Goal: Information Seeking & Learning: Find specific fact

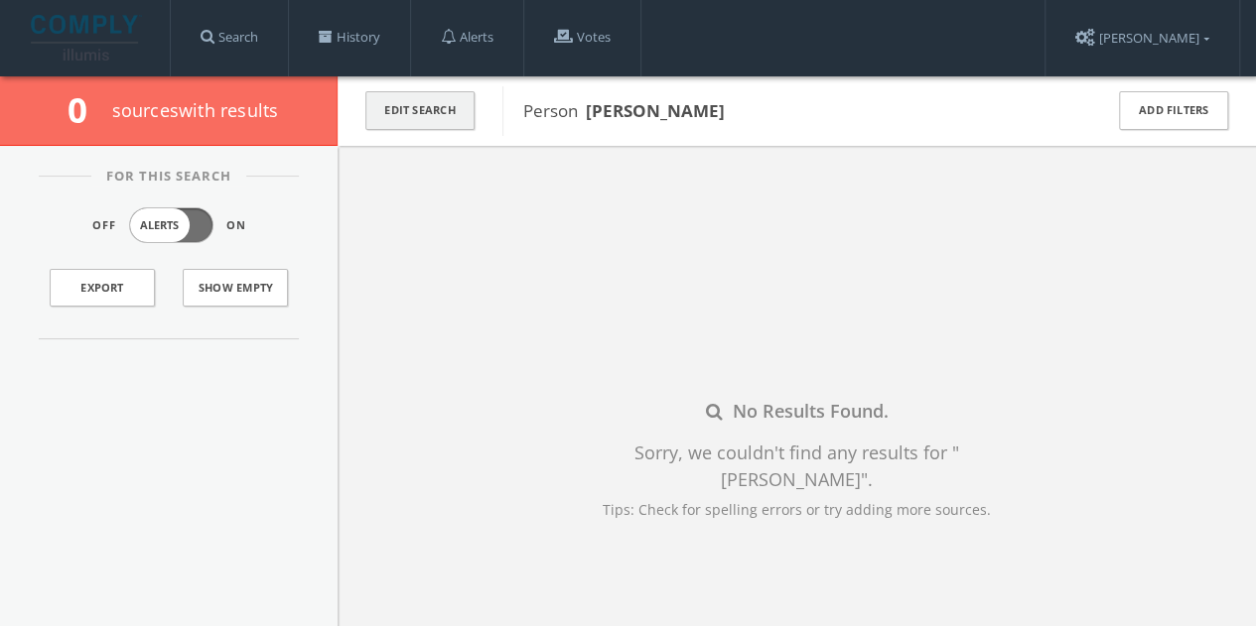
click at [439, 119] on button "Edit Search" at bounding box center [419, 110] width 109 height 39
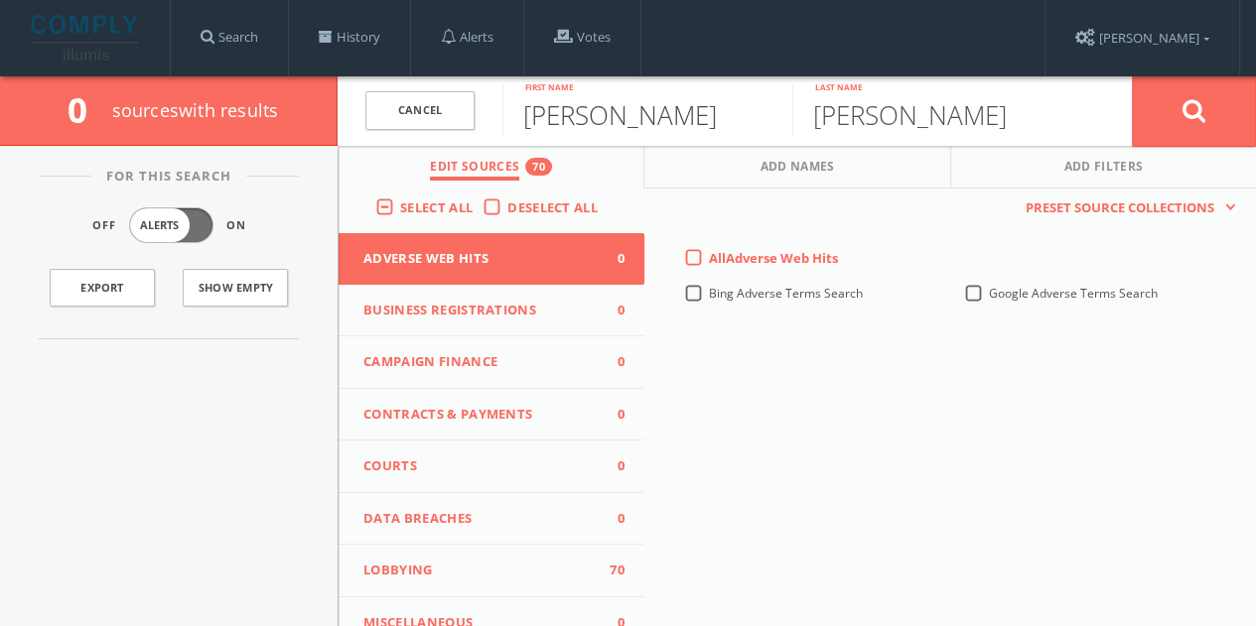
click at [577, 111] on input "[PERSON_NAME]" at bounding box center [647, 110] width 290 height 52
type input "[PERSON_NAME]"
click at [485, 371] on span "Campaign Finance" at bounding box center [478, 362] width 231 height 20
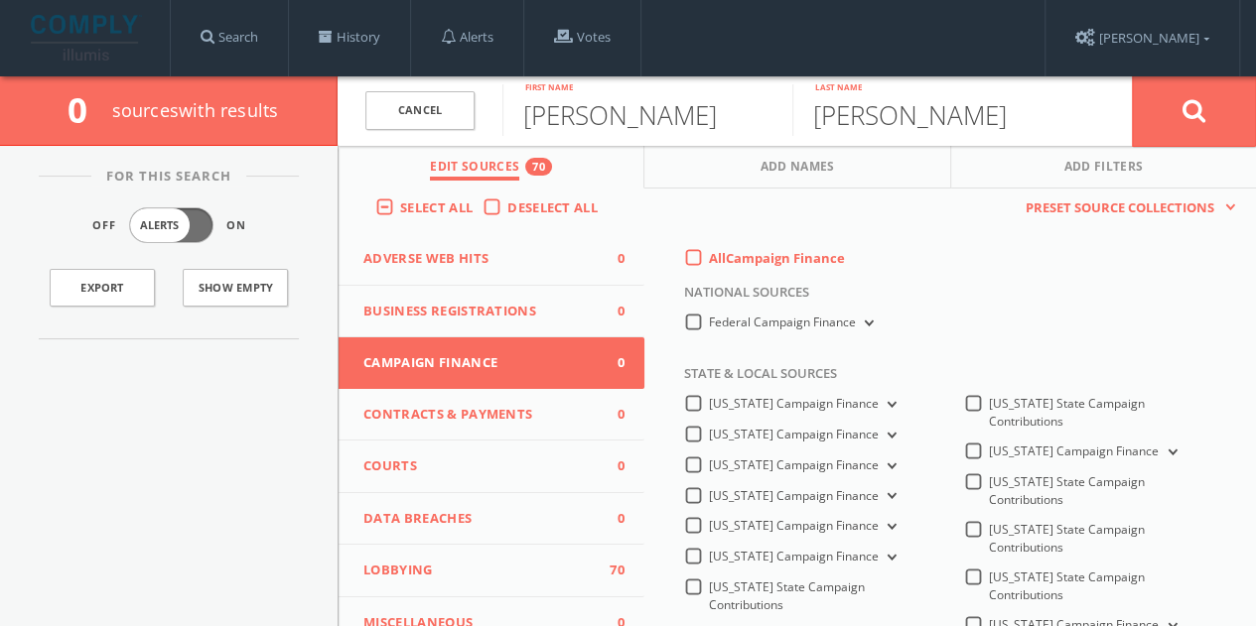
click at [709, 259] on label "All Campaign Finance" at bounding box center [777, 259] width 136 height 20
click at [0, 0] on Finance-all-0 "All Campaign Finance" at bounding box center [0, 0] width 0 height 0
click at [709, 322] on label "Federal Campaign Finance" at bounding box center [793, 323] width 169 height 19
click at [0, 0] on Finance-all "Federal Campaign Finance" at bounding box center [0, 0] width 0 height 0
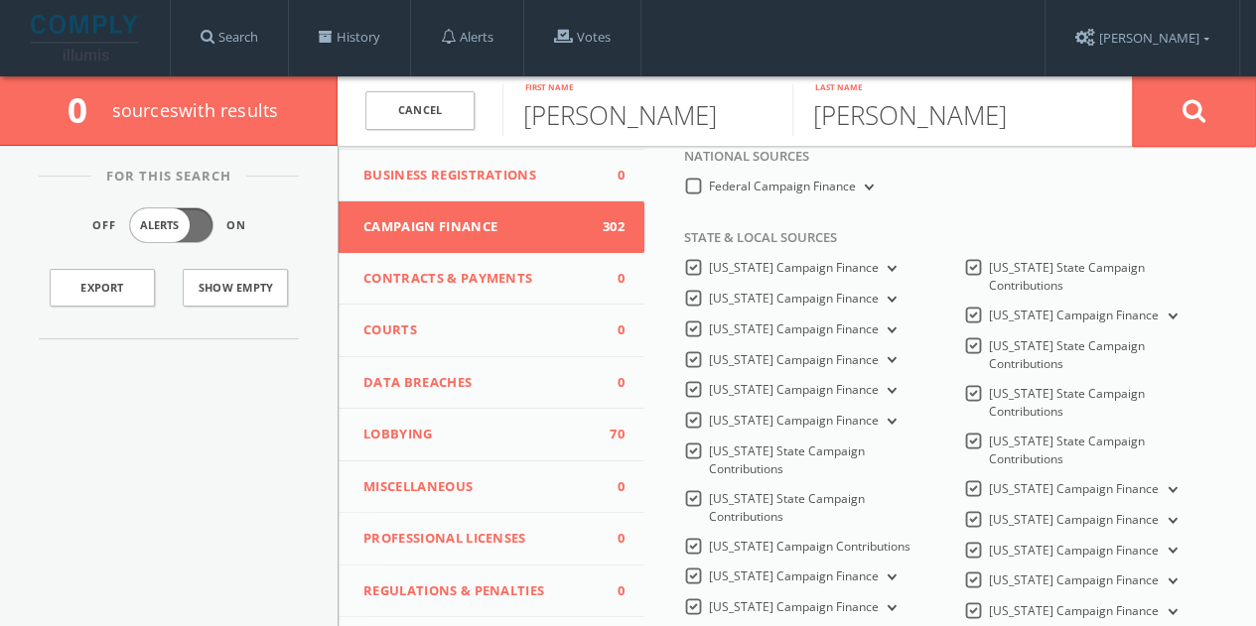
scroll to position [199, 0]
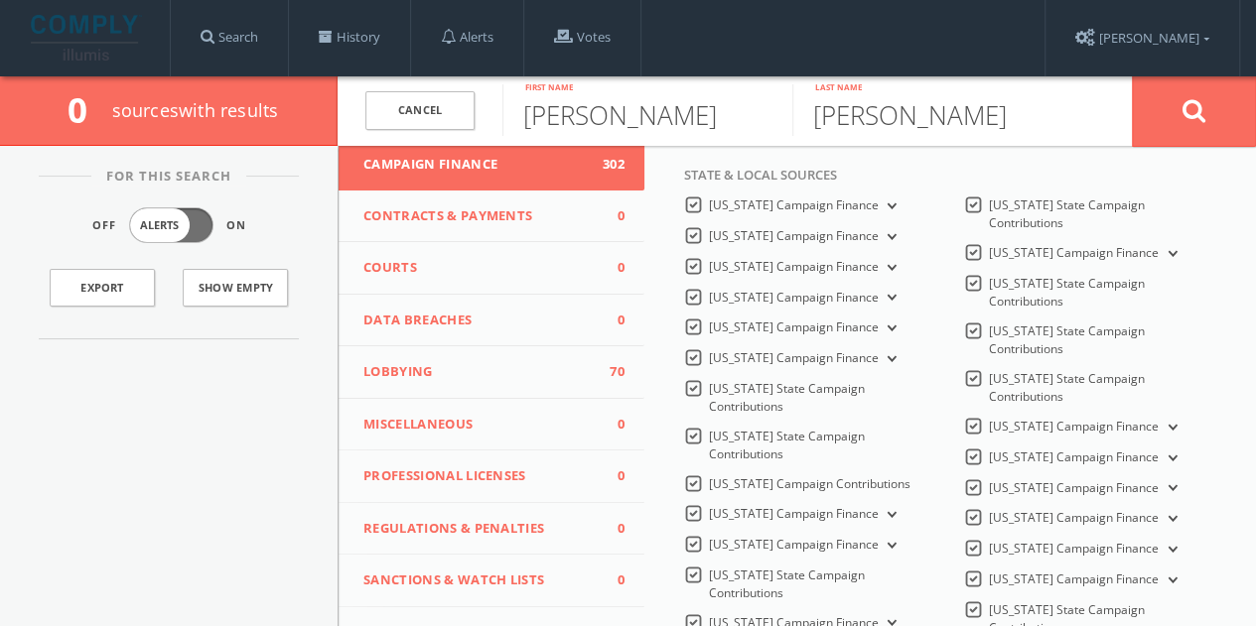
click at [530, 356] on button "Lobbying 70" at bounding box center [492, 372] width 306 height 53
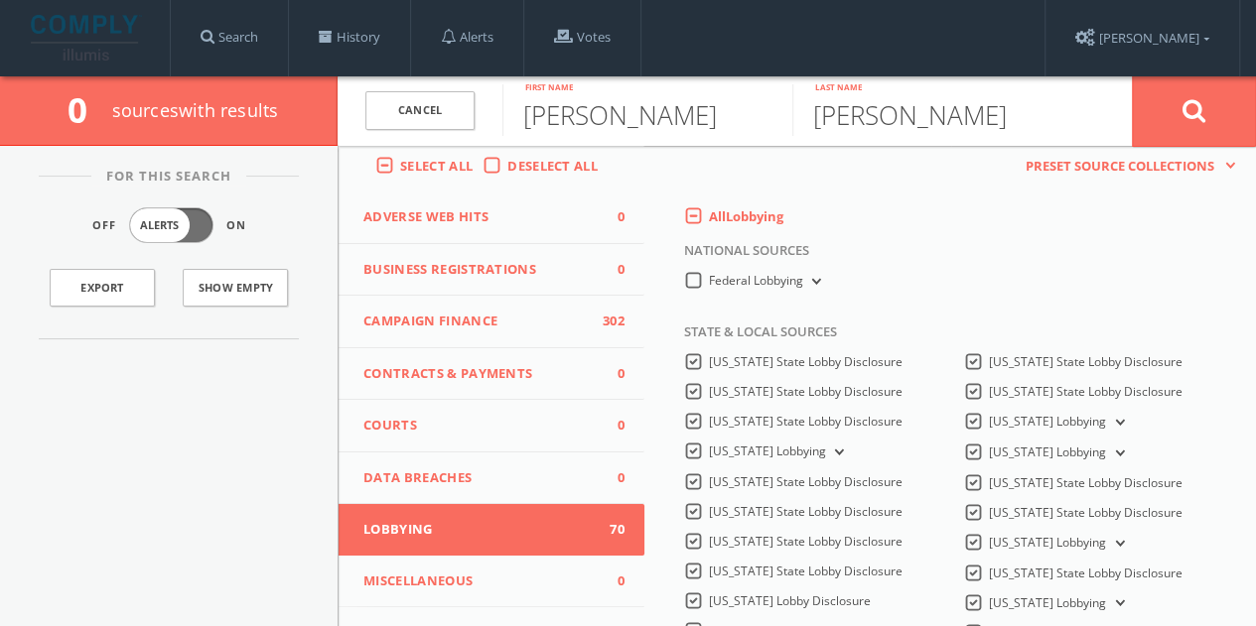
scroll to position [0, 0]
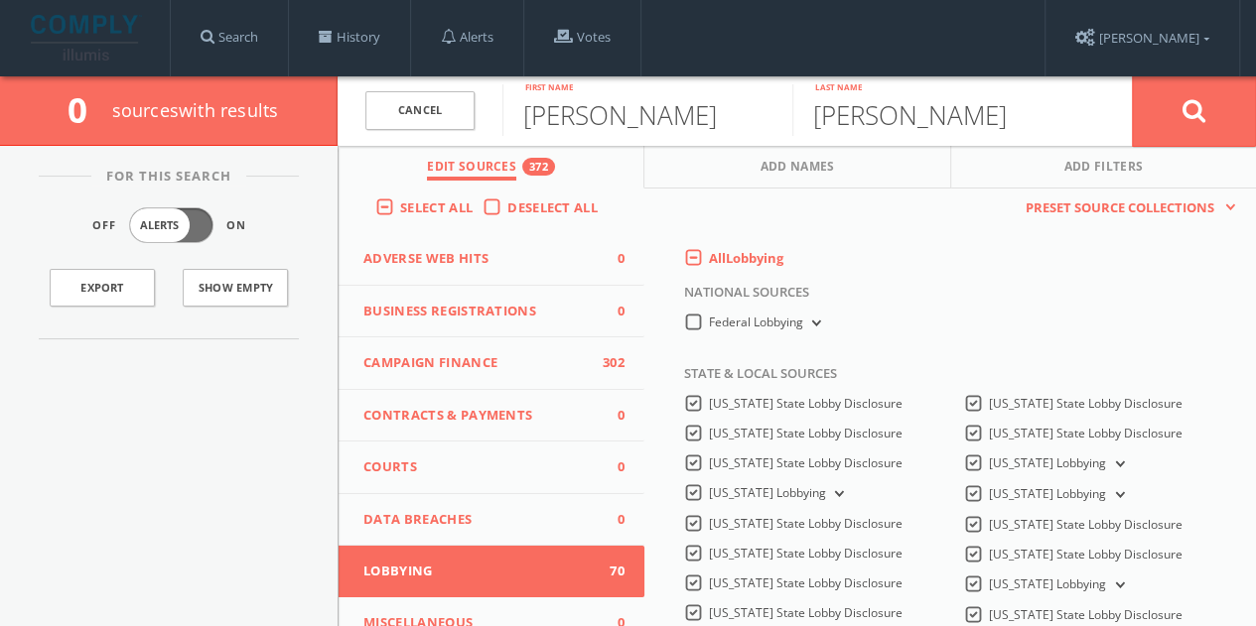
click at [709, 269] on label "All Lobbying" at bounding box center [746, 259] width 74 height 20
click at [0, 0] on input "All Lobbying" at bounding box center [0, 0] width 0 height 0
click at [1164, 99] on button at bounding box center [1194, 110] width 124 height 71
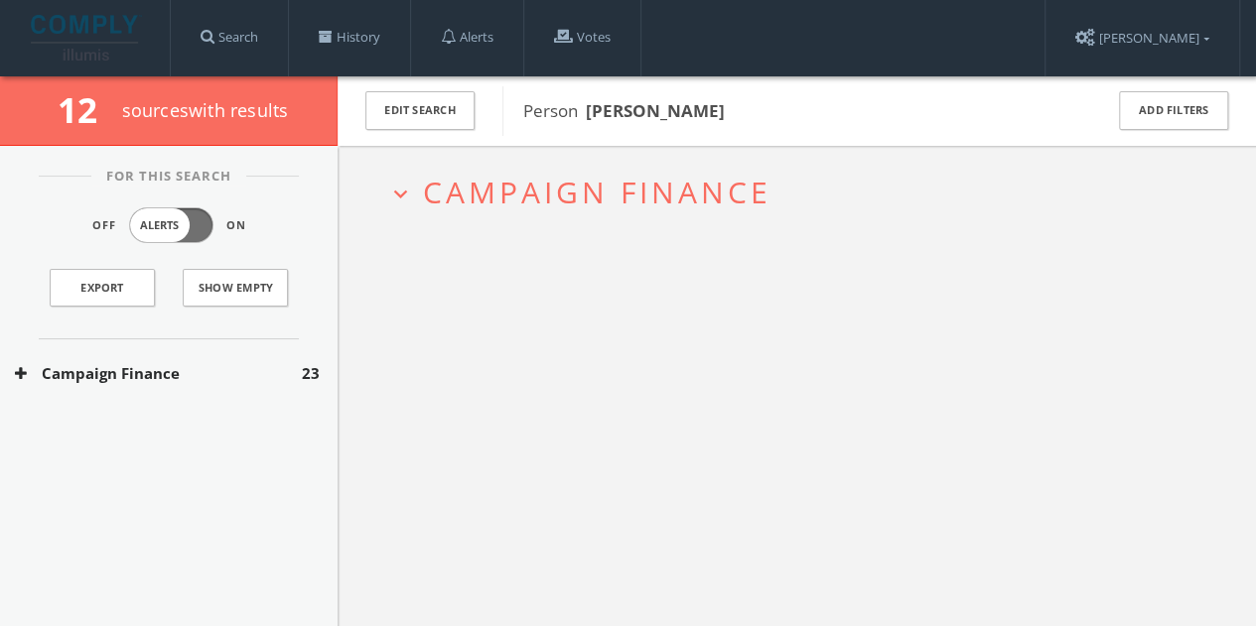
click at [239, 358] on div "Campaign Finance 23" at bounding box center [169, 374] width 338 height 68
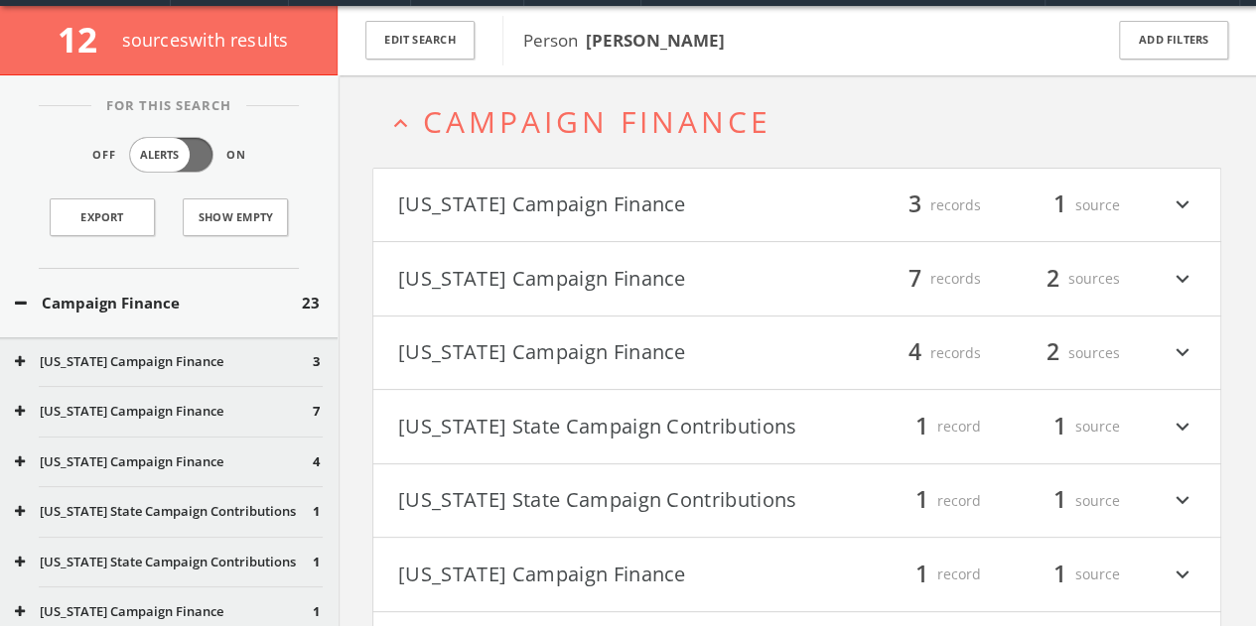
scroll to position [75, 0]
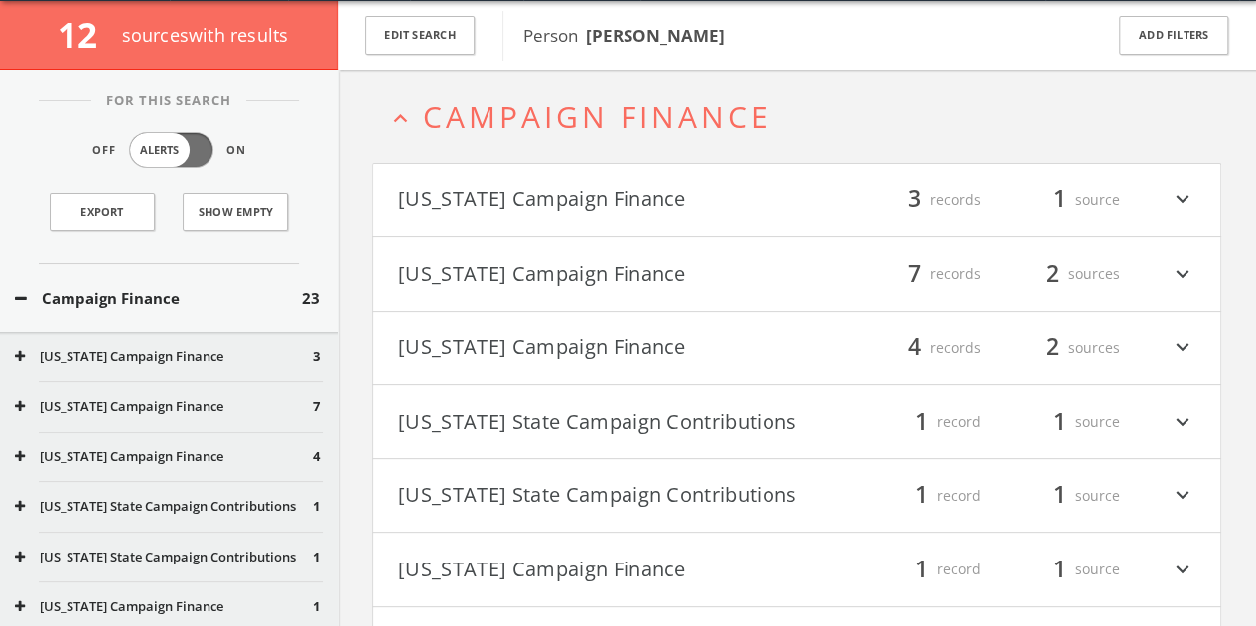
click at [693, 206] on button "[US_STATE] Campaign Finance" at bounding box center [597, 201] width 399 height 34
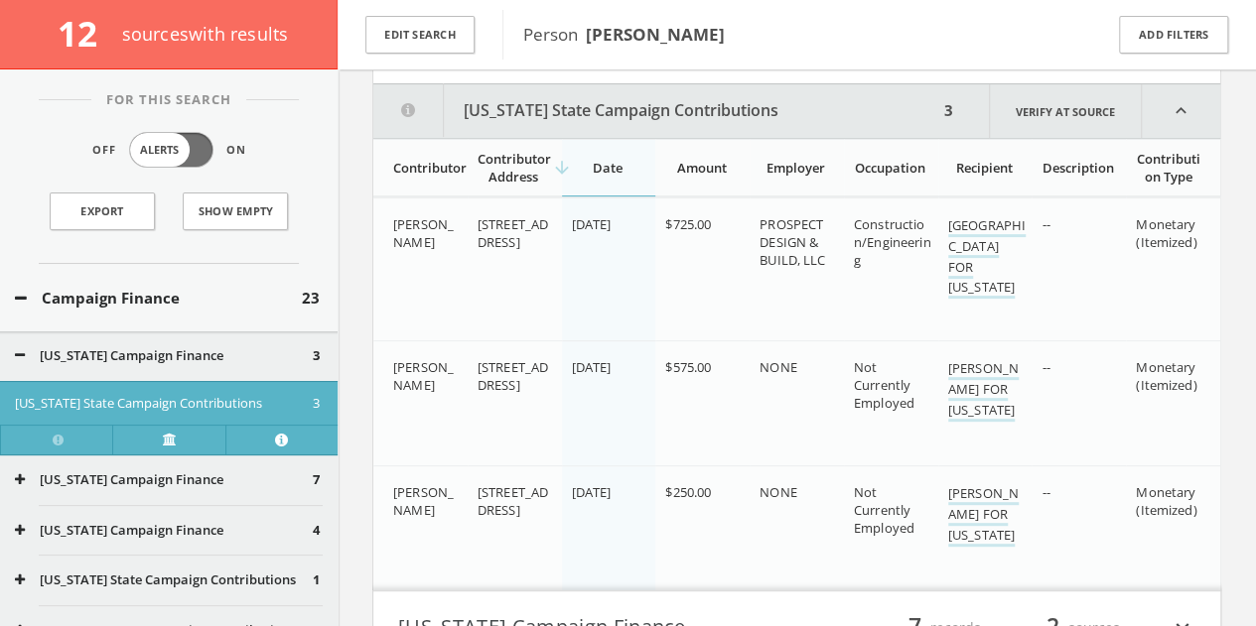
scroll to position [242, 0]
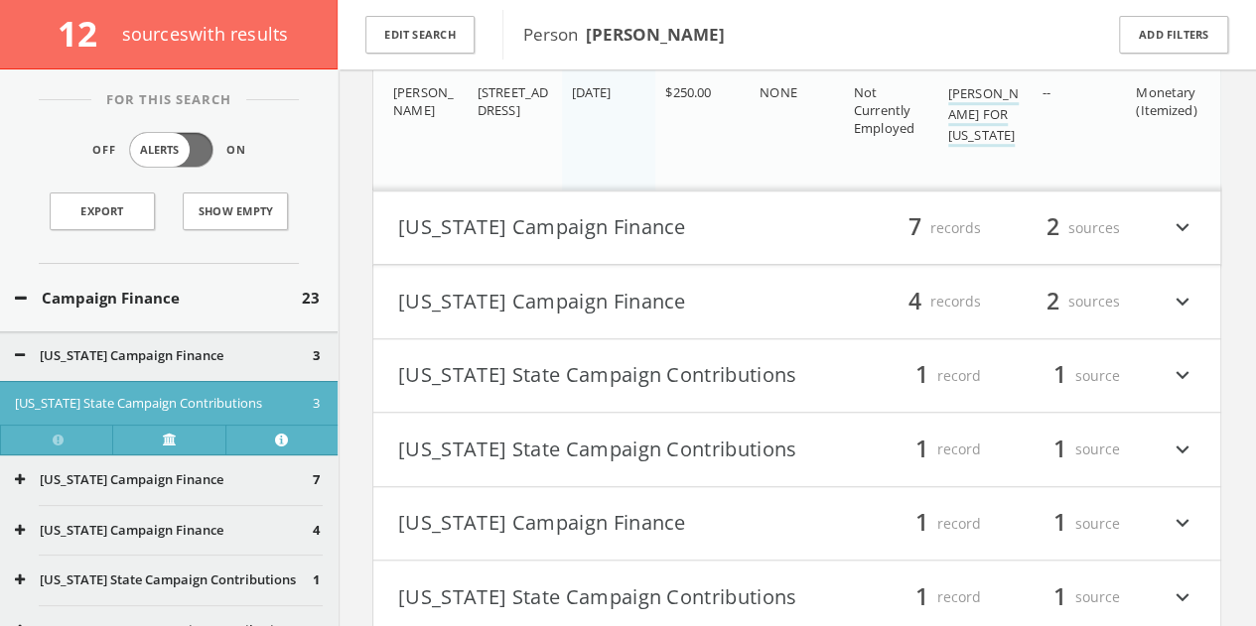
click at [640, 227] on button "[US_STATE] Campaign Finance" at bounding box center [597, 228] width 399 height 34
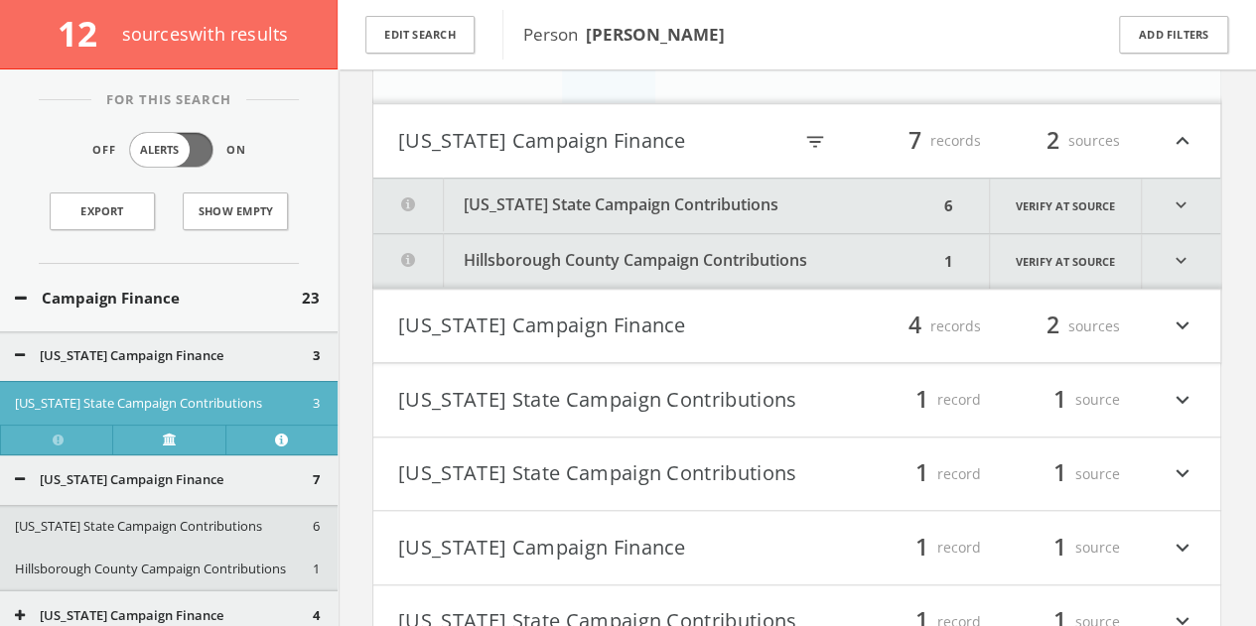
click at [631, 231] on html "Search History Alerts Votes [PERSON_NAME] Edit Profile Change Password Security…" at bounding box center [628, 112] width 1256 height 1678
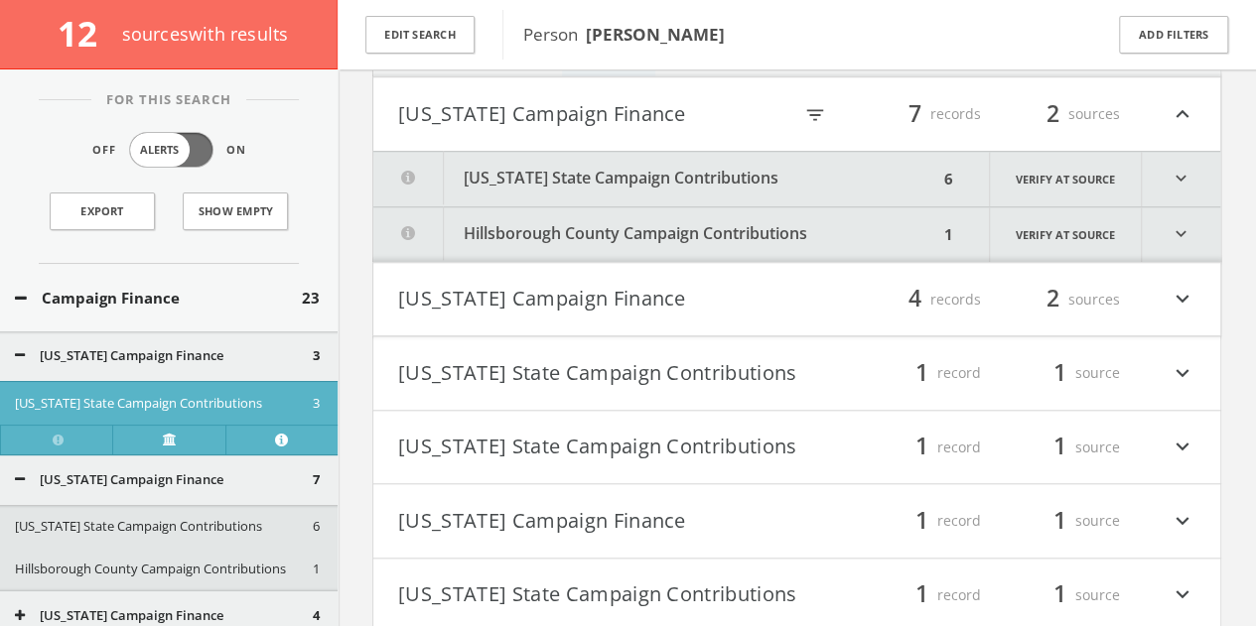
scroll to position [758, 0]
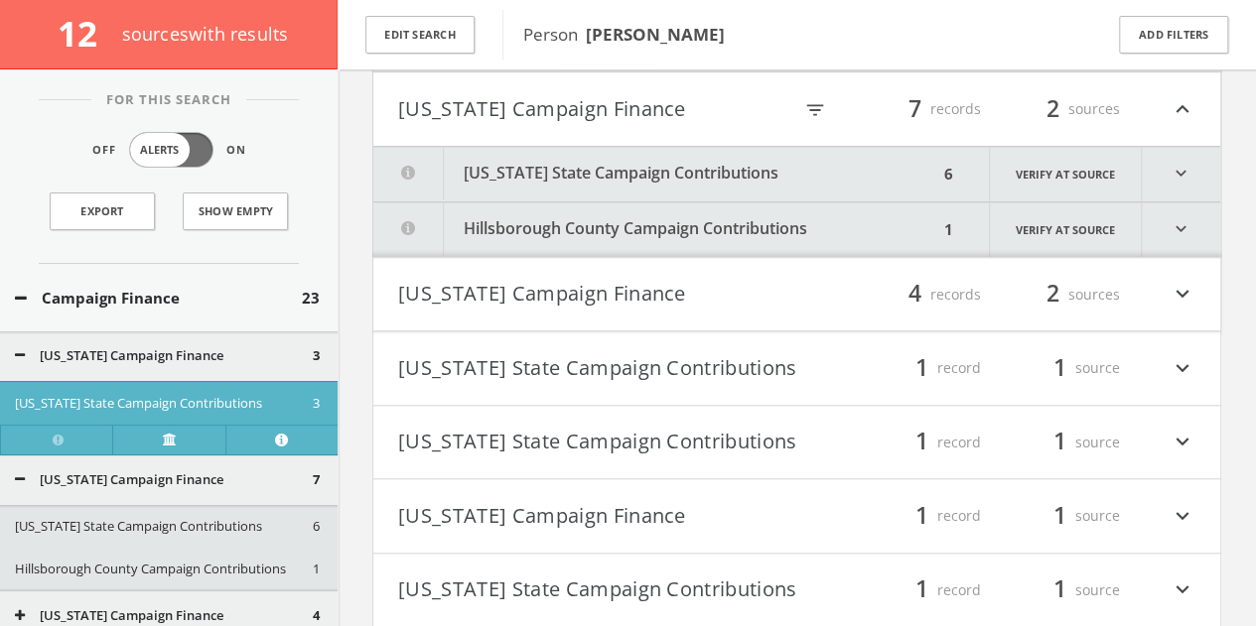
click at [614, 174] on html "Search History Alerts Votes [PERSON_NAME] Edit Profile Change Password Security…" at bounding box center [628, 81] width 1256 height 1678
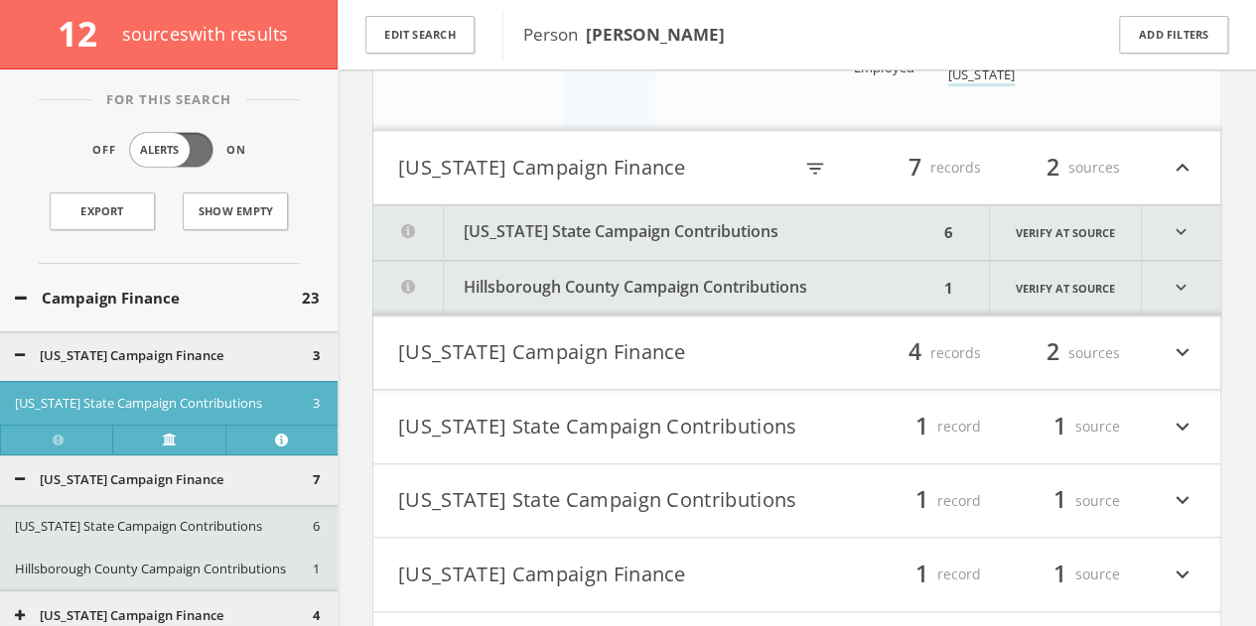
scroll to position [659, 0]
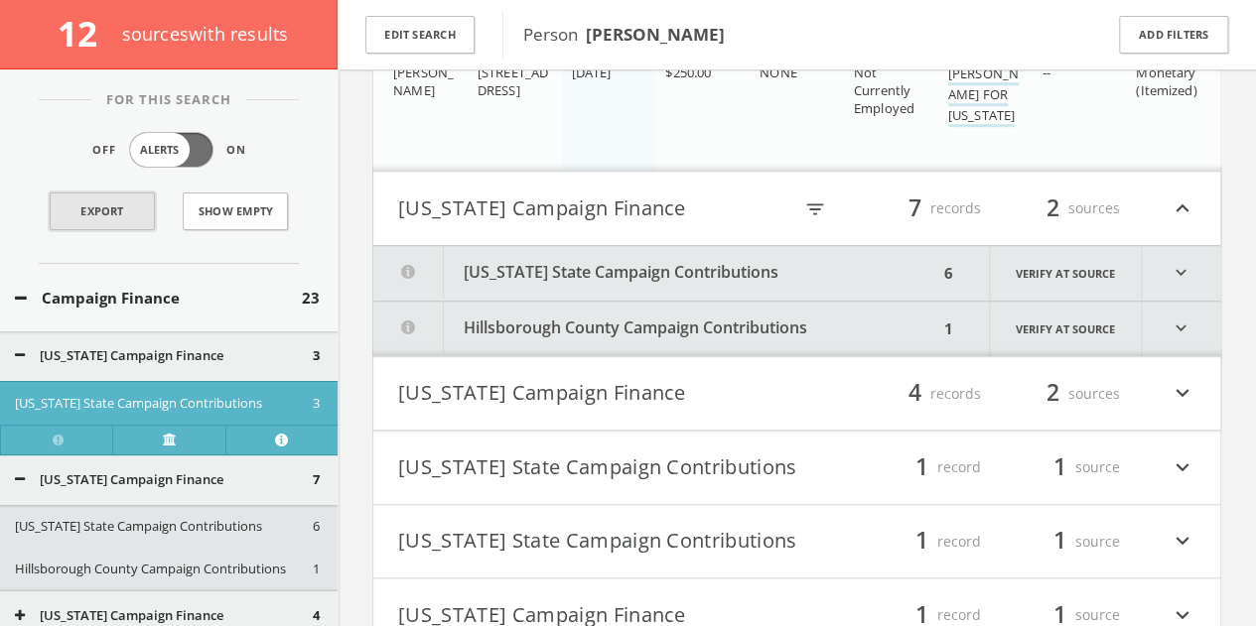
click at [128, 215] on link "Export" at bounding box center [102, 212] width 105 height 38
